Goal: Task Accomplishment & Management: Complete application form

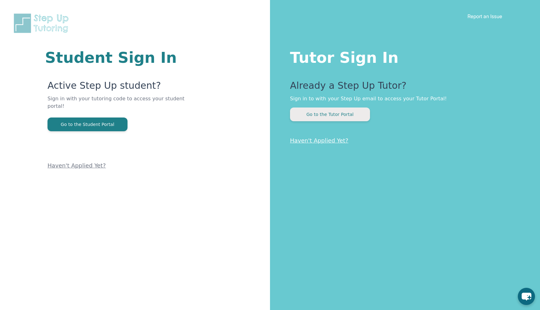
click at [319, 121] on button "Go to the Tutor Portal" at bounding box center [330, 115] width 80 height 14
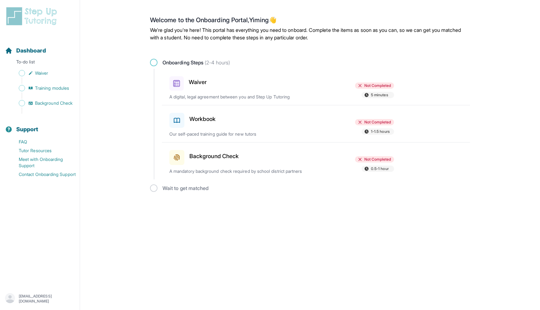
click at [195, 81] on h3 "Waiver" at bounding box center [198, 82] width 18 height 9
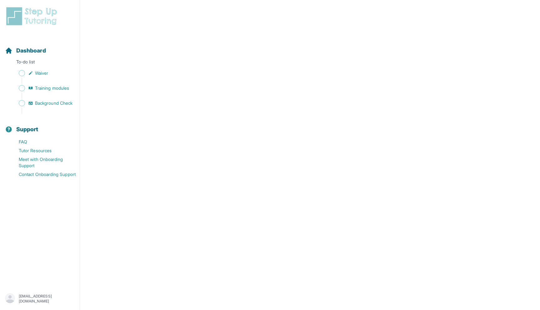
scroll to position [863, 0]
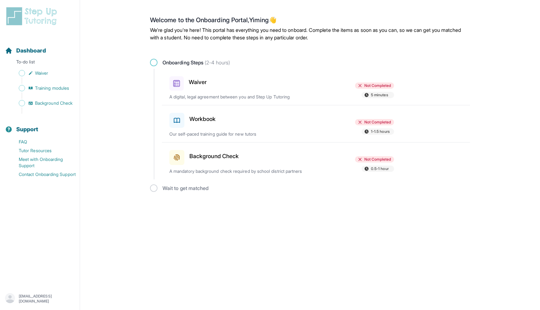
click at [189, 116] on h3 "Workbook" at bounding box center [202, 119] width 27 height 9
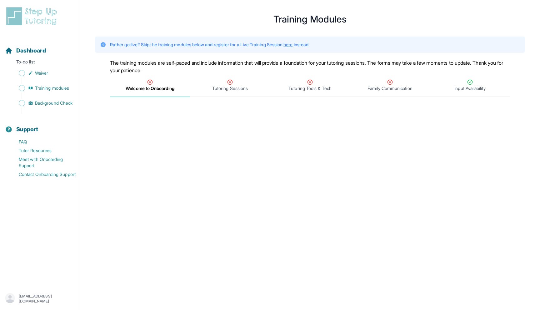
scroll to position [8, 0]
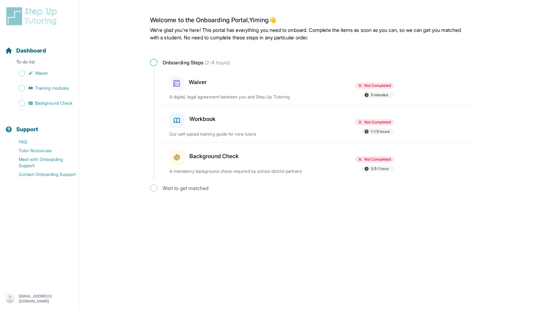
click at [189, 156] on h3 "Background Check" at bounding box center [213, 156] width 49 height 9
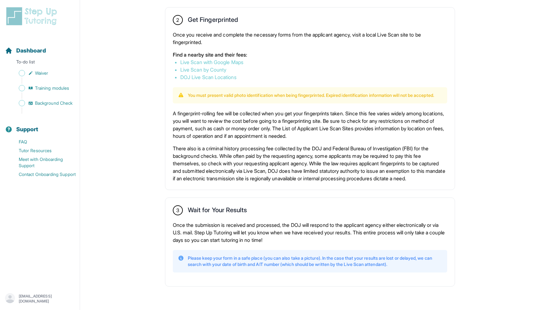
scroll to position [340, 0]
